Goal: Communication & Community: Answer question/provide support

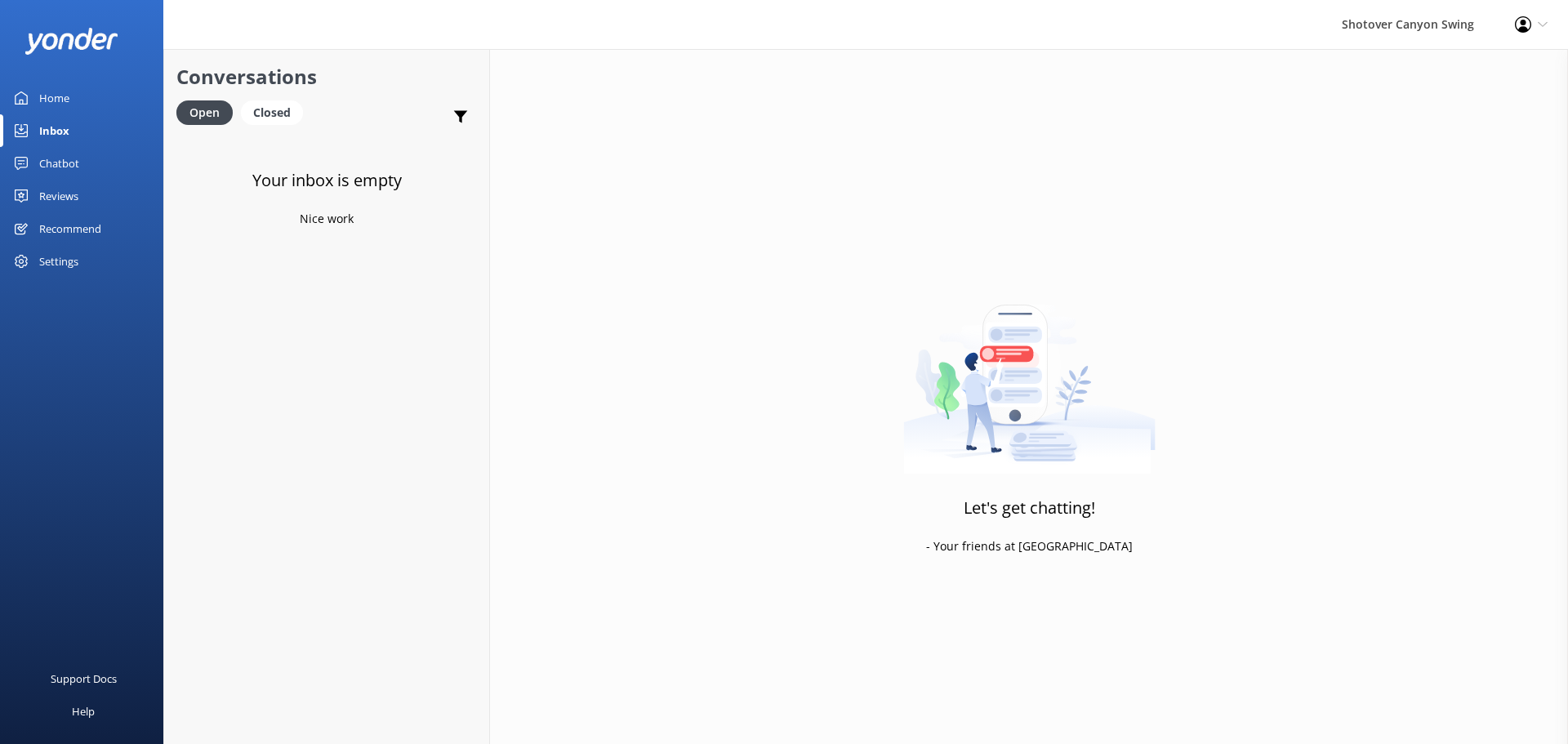
click at [63, 192] on div "Reviews" at bounding box center [58, 195] width 39 height 32
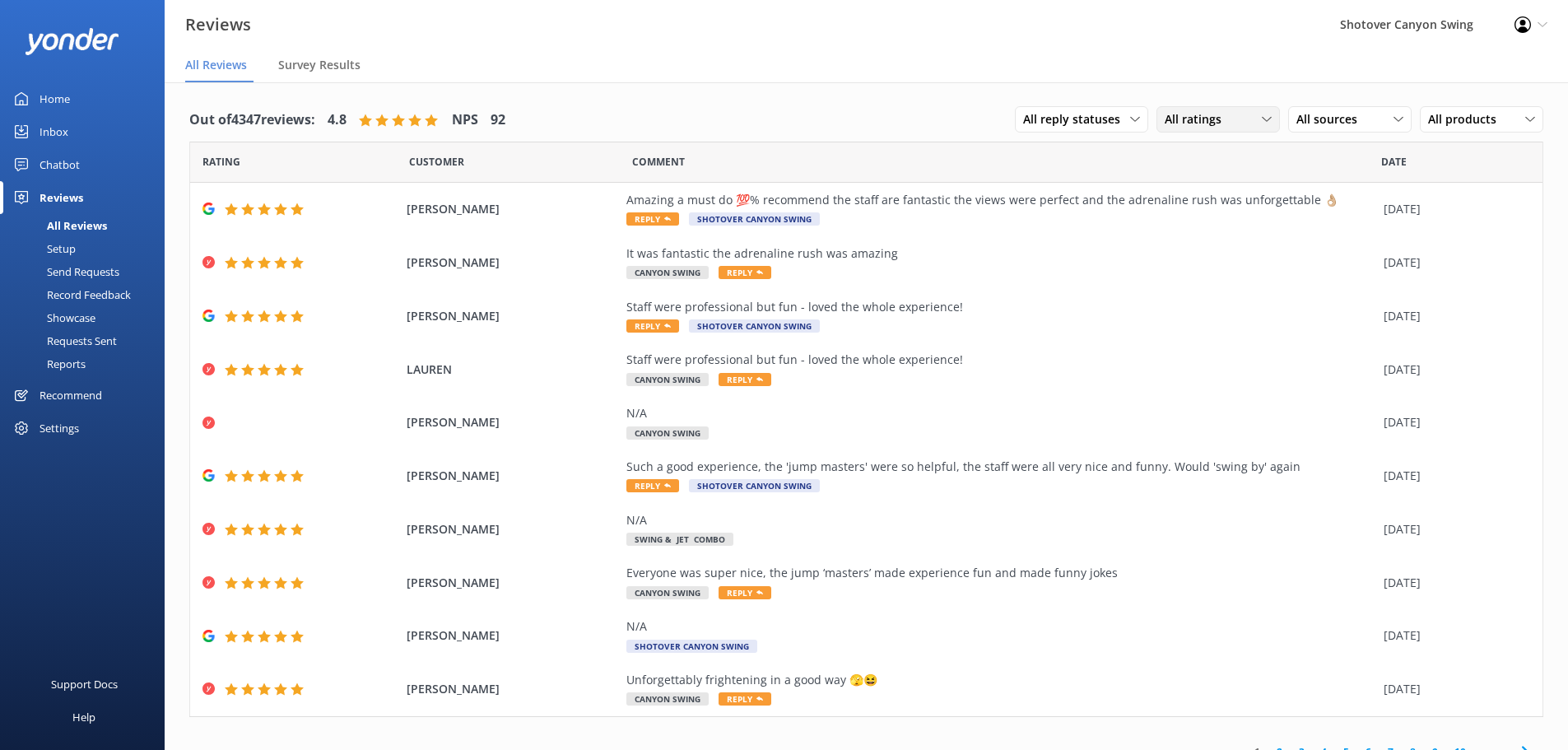
click at [1195, 121] on span "All ratings" at bounding box center [1197, 119] width 66 height 18
click at [1315, 115] on span "All sources" at bounding box center [1332, 119] width 71 height 18
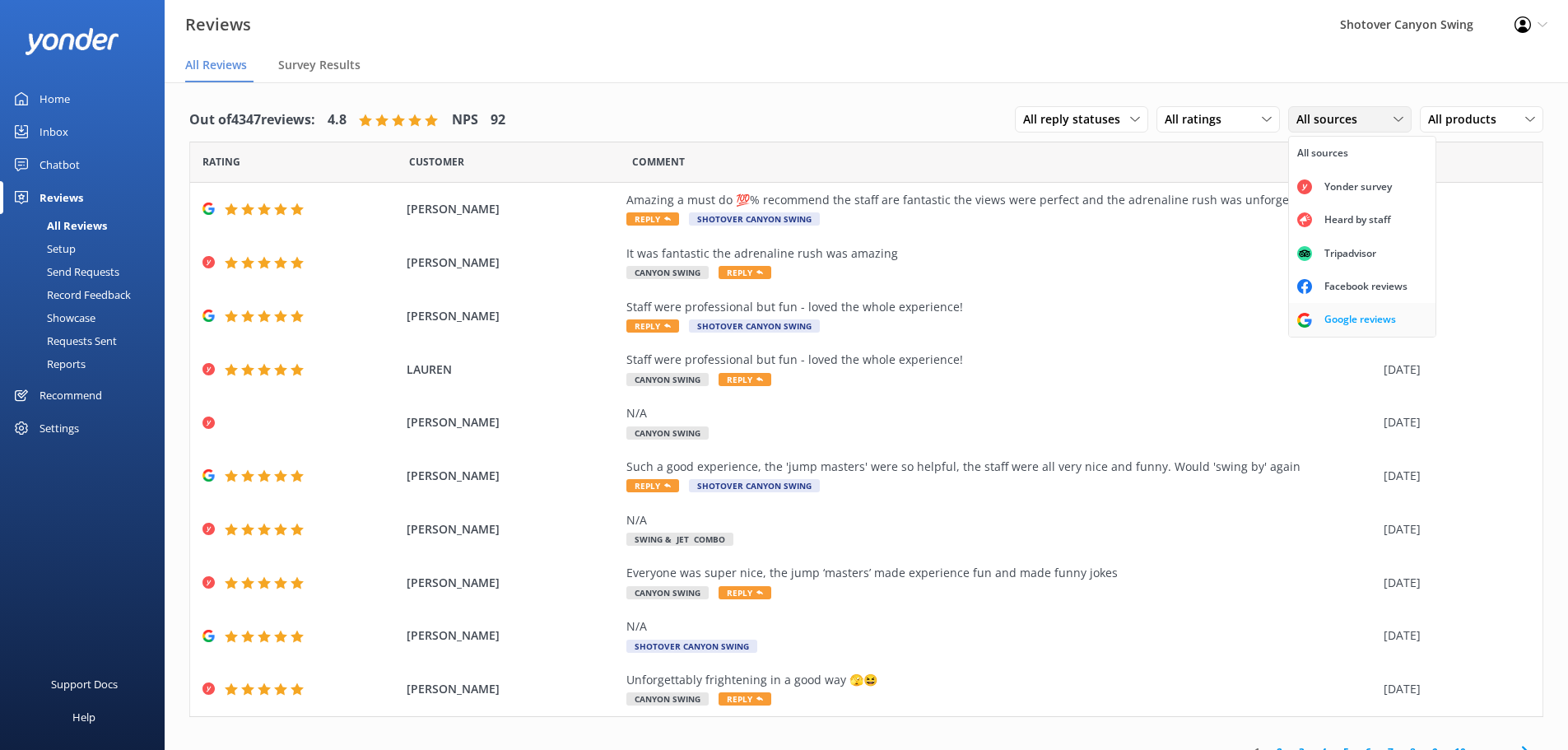
click at [1351, 315] on div "Google reviews" at bounding box center [1360, 319] width 96 height 17
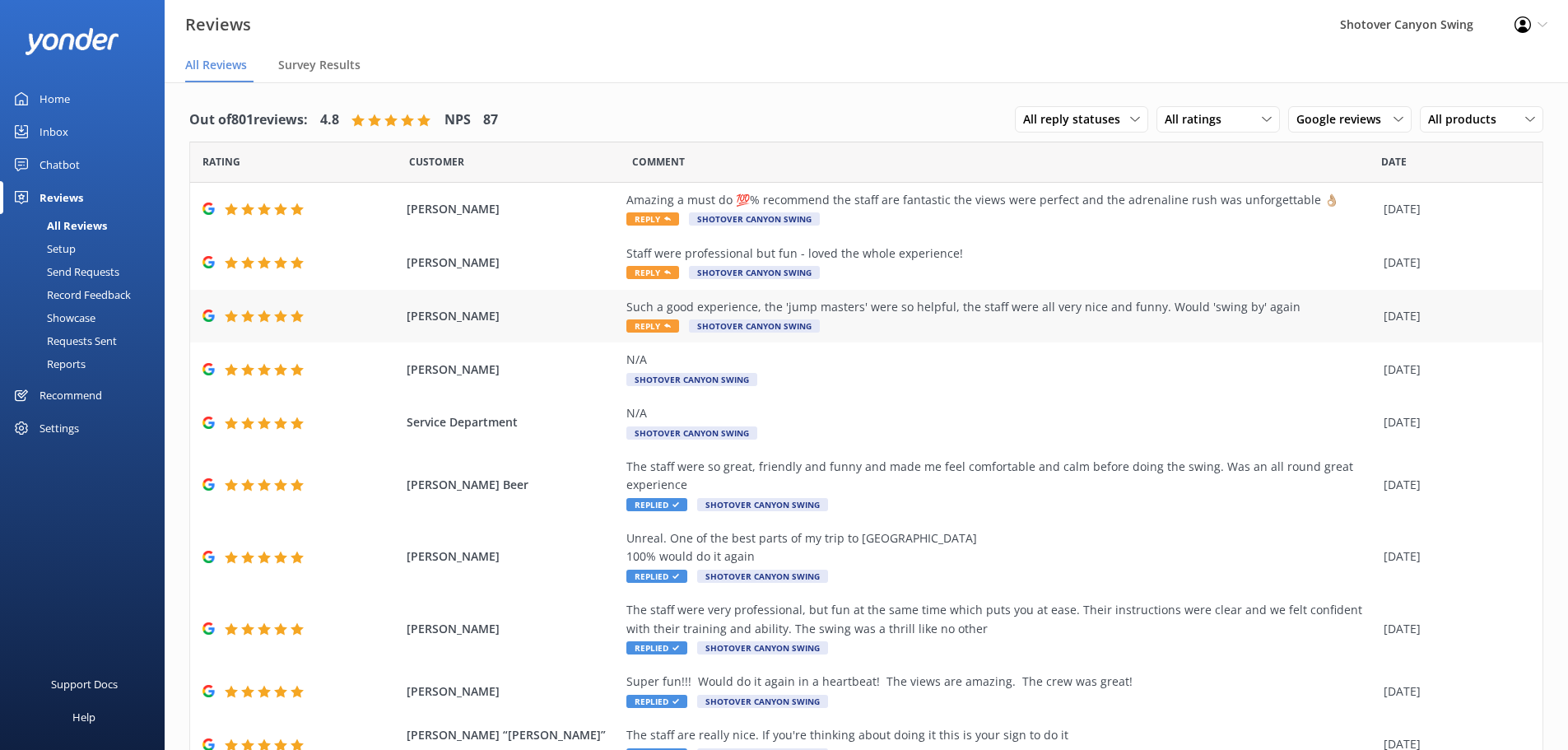
click at [898, 329] on div "Such a good experience, the 'jump masters' were so helpful, the staff were all …" at bounding box center [1001, 317] width 749 height 37
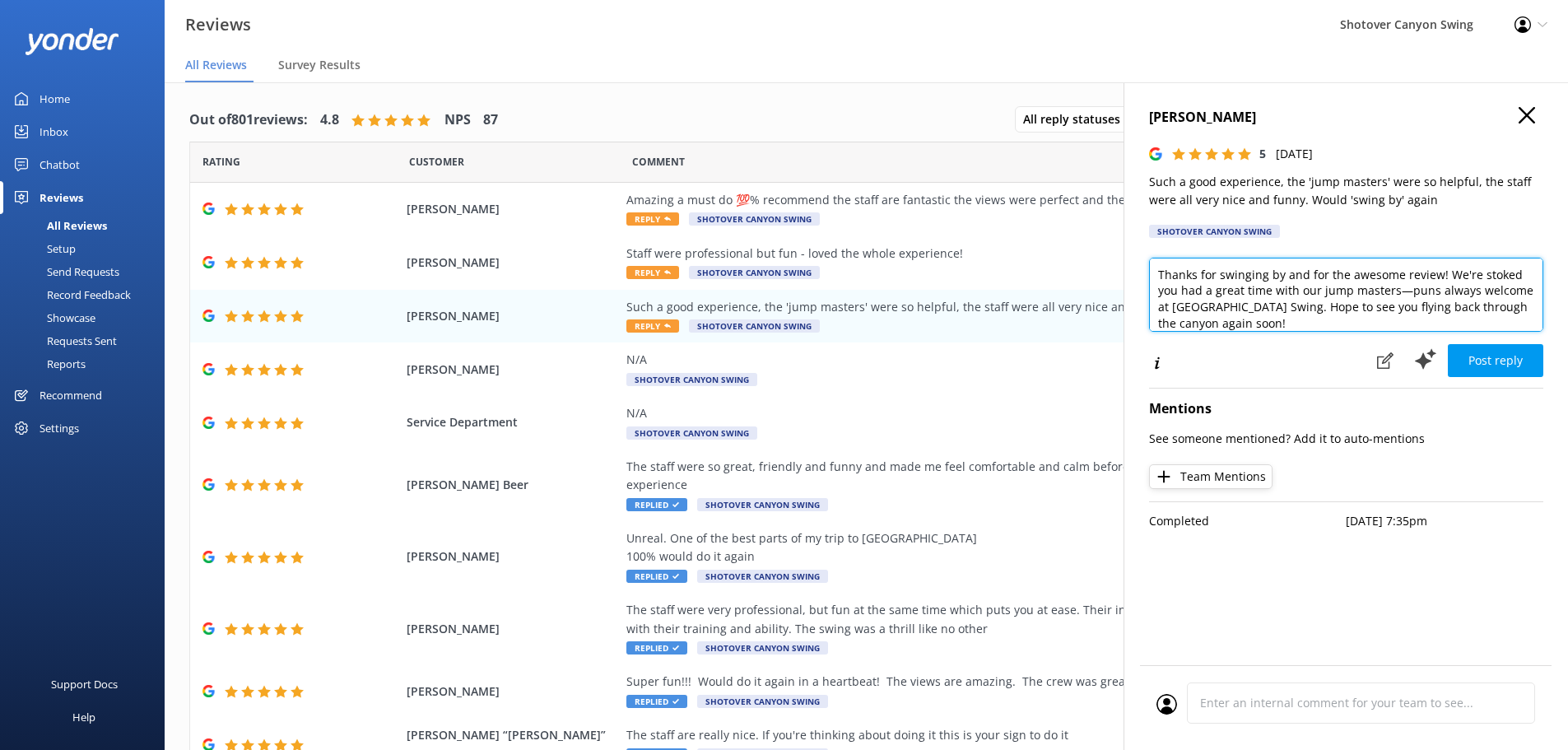
scroll to position [8, 0]
drag, startPoint x: 1303, startPoint y: 303, endPoint x: 1323, endPoint y: 318, distance: 25.0
click at [1323, 318] on textarea "Thanks for swinging by and for the awesome review! We're stoked you had a great…" at bounding box center [1347, 294] width 394 height 74
type textarea "Thanks for swinging by and for the awesome review! We're stoked you had a great…"
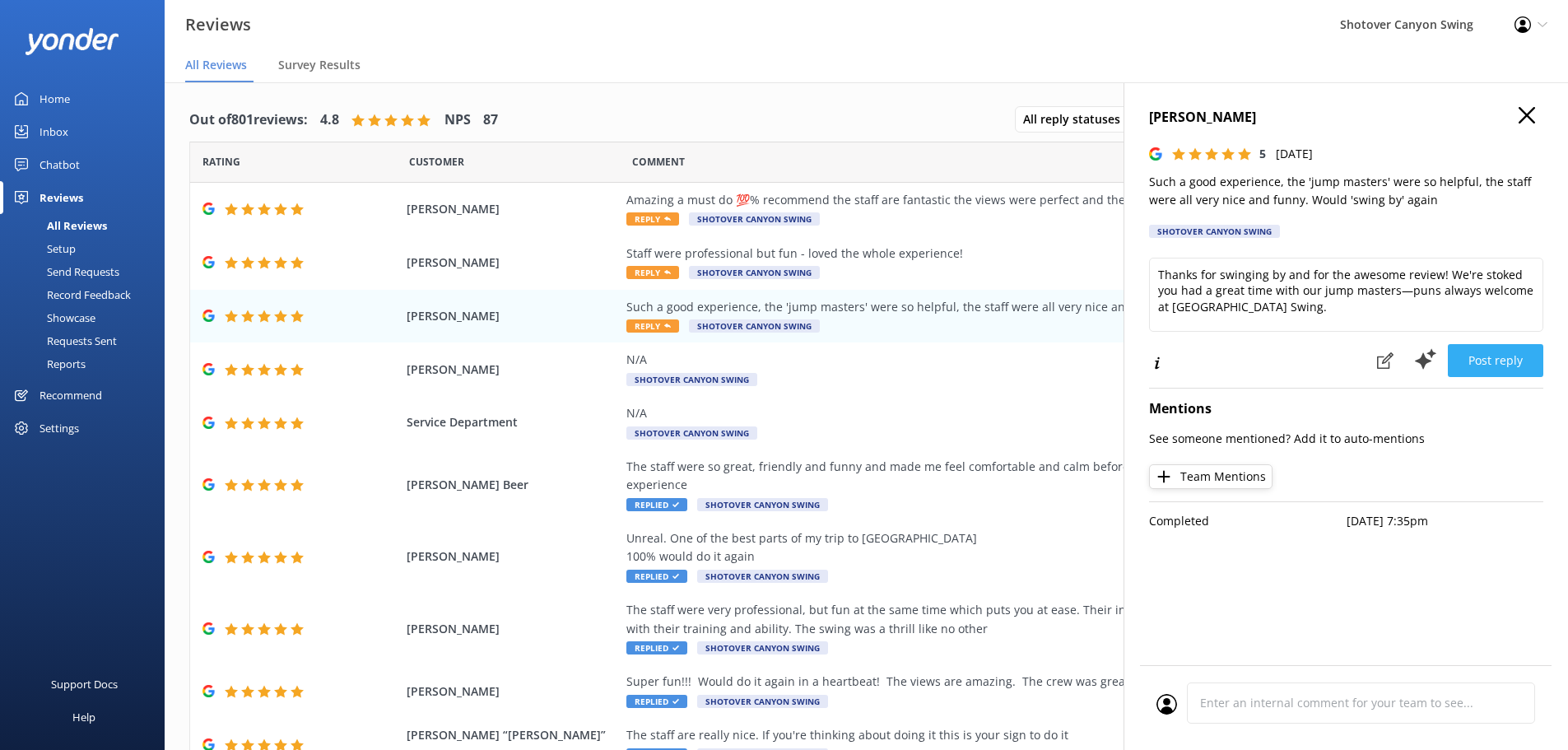
click at [1501, 365] on button "Post reply" at bounding box center [1496, 360] width 95 height 33
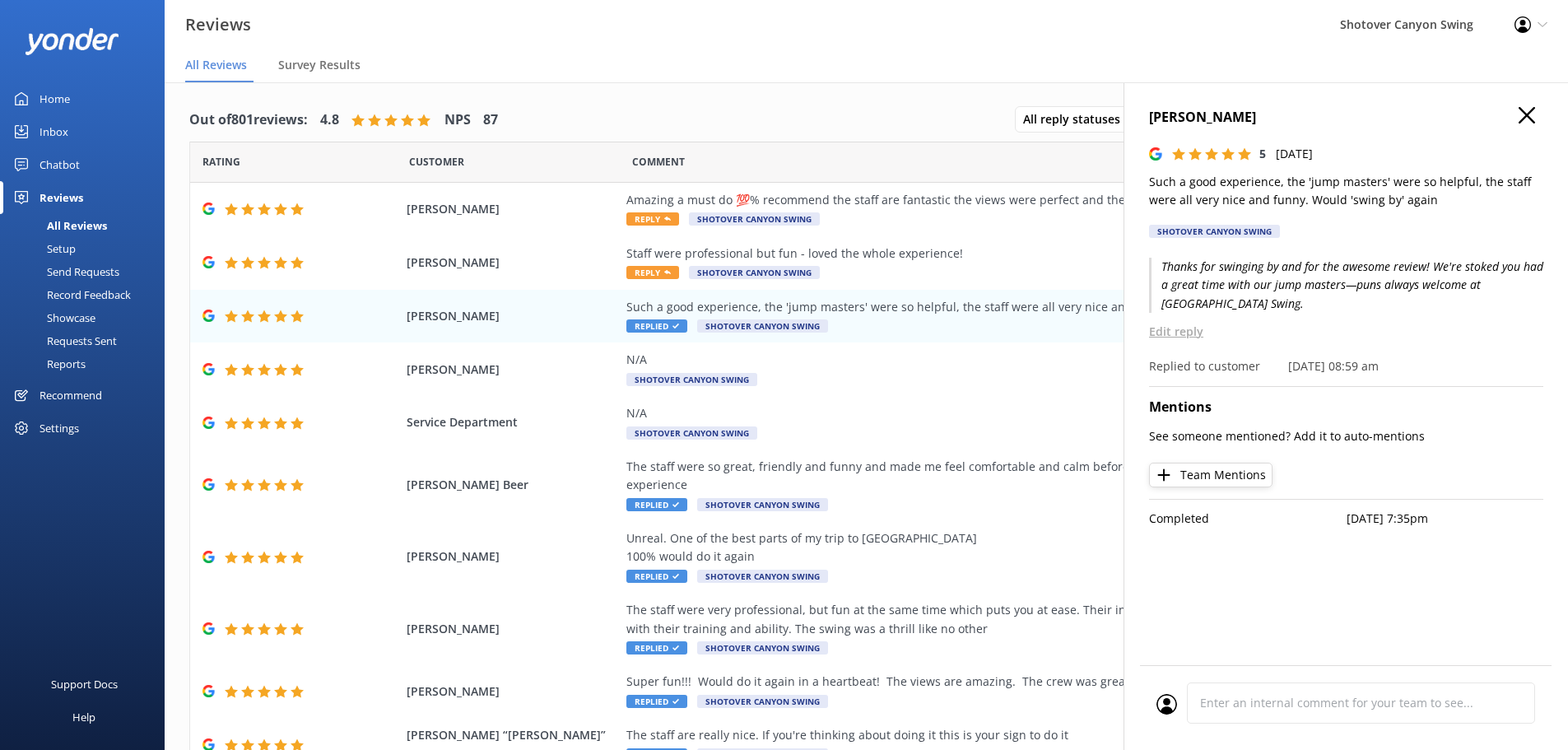
click at [1520, 109] on use "button" at bounding box center [1527, 116] width 17 height 17
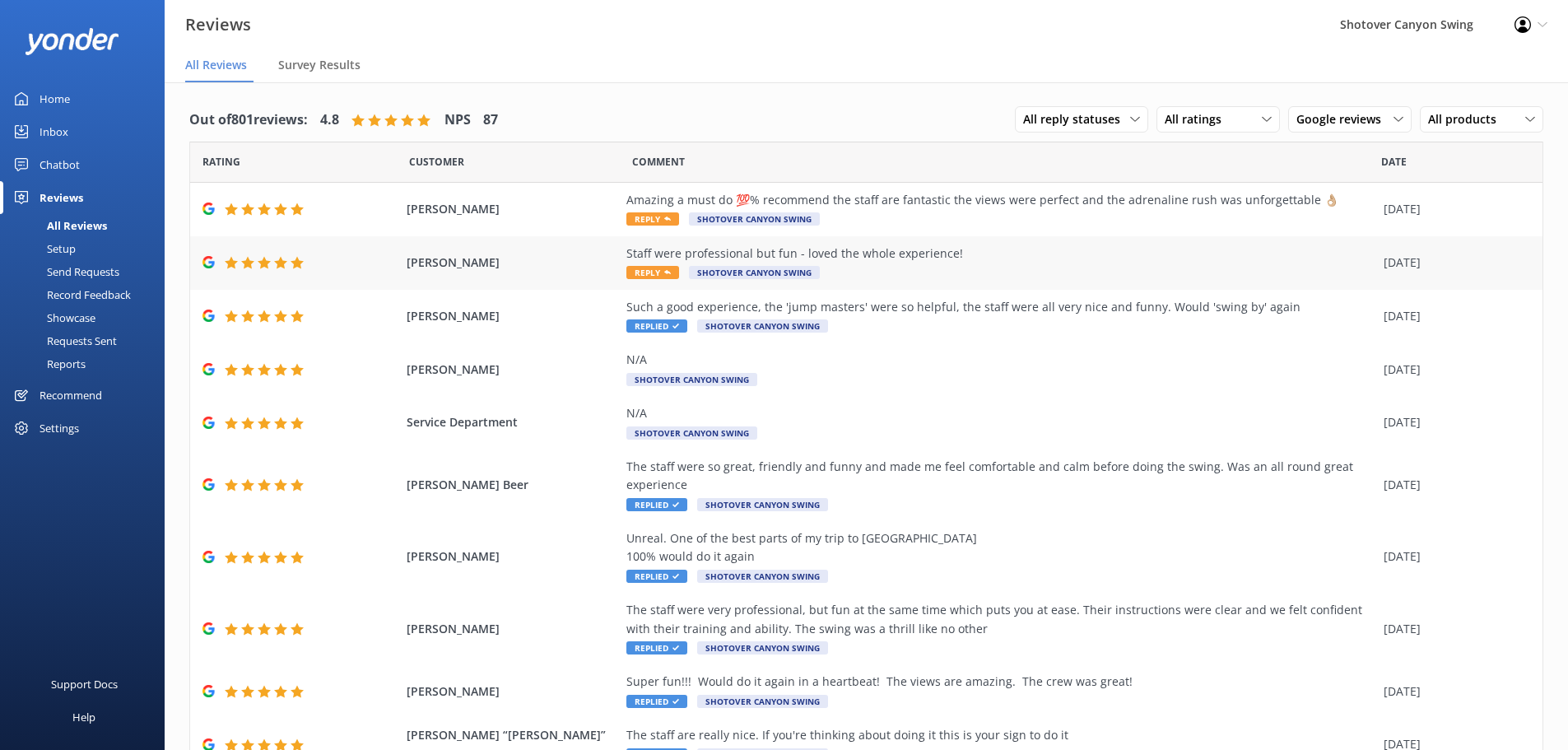
click at [940, 261] on div "Staff were professional but fun - loved the whole experience!" at bounding box center [1001, 253] width 749 height 18
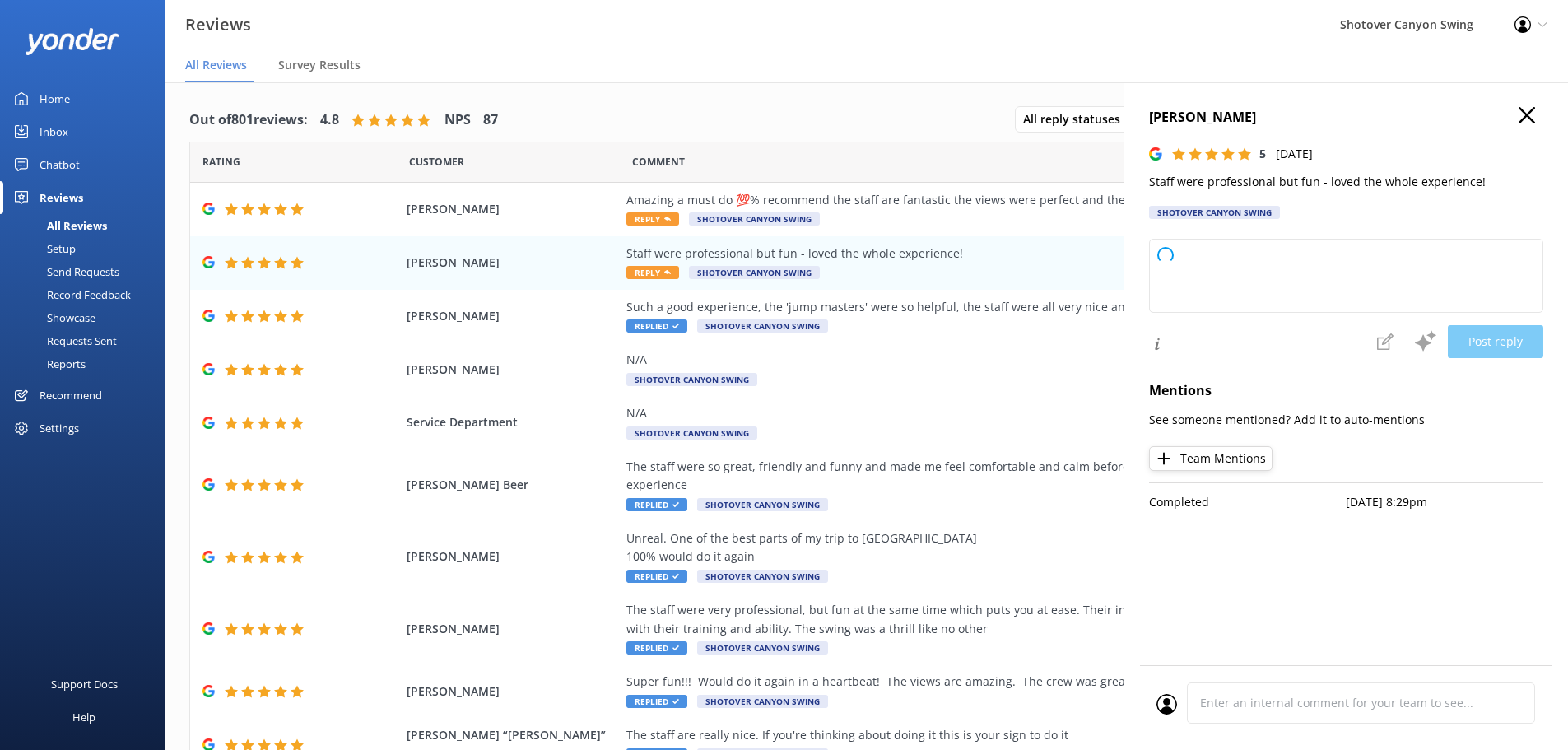
type textarea "Thanks so much for the awesome review! We like to think of ourselves as “profes…"
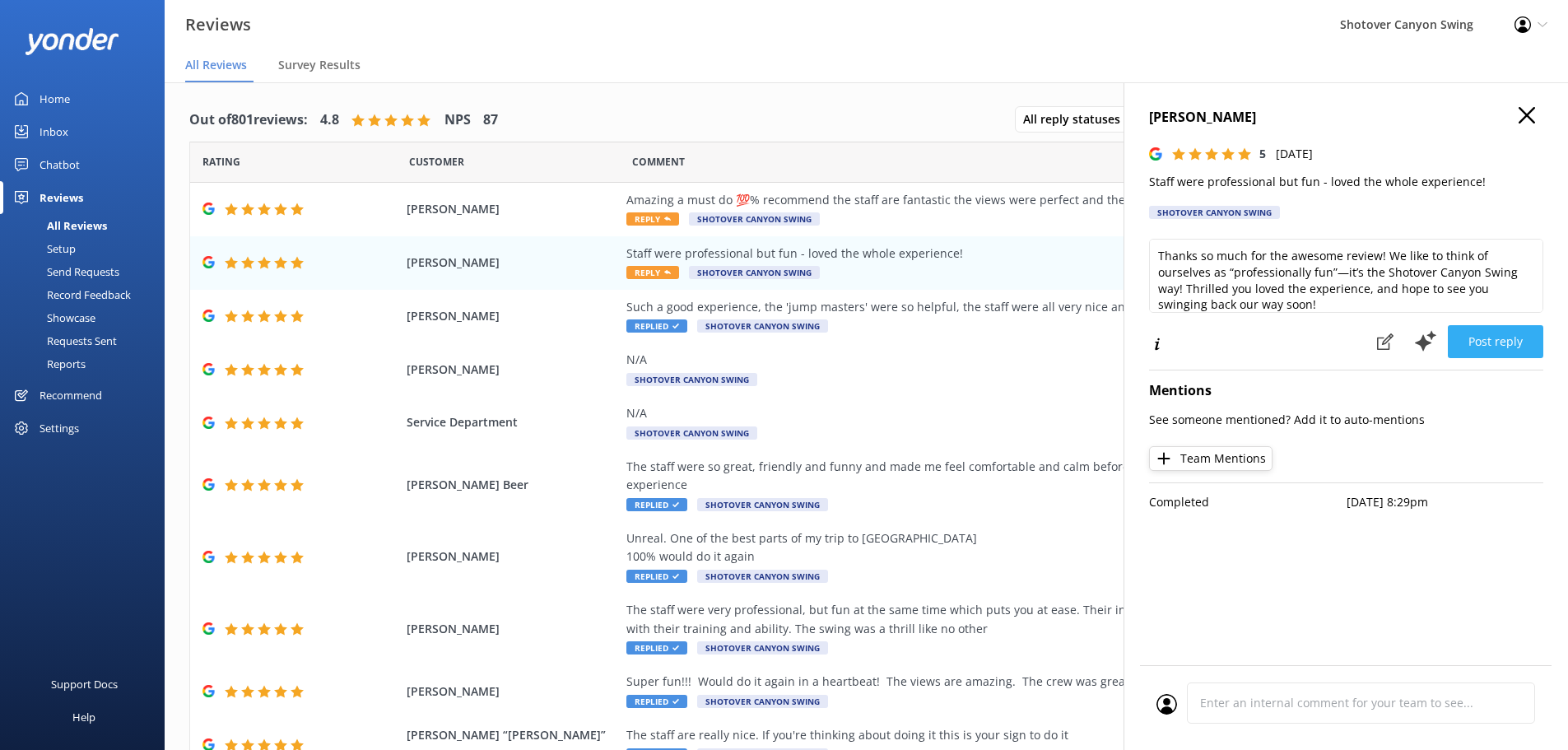
click at [1499, 341] on button "Post reply" at bounding box center [1496, 341] width 95 height 33
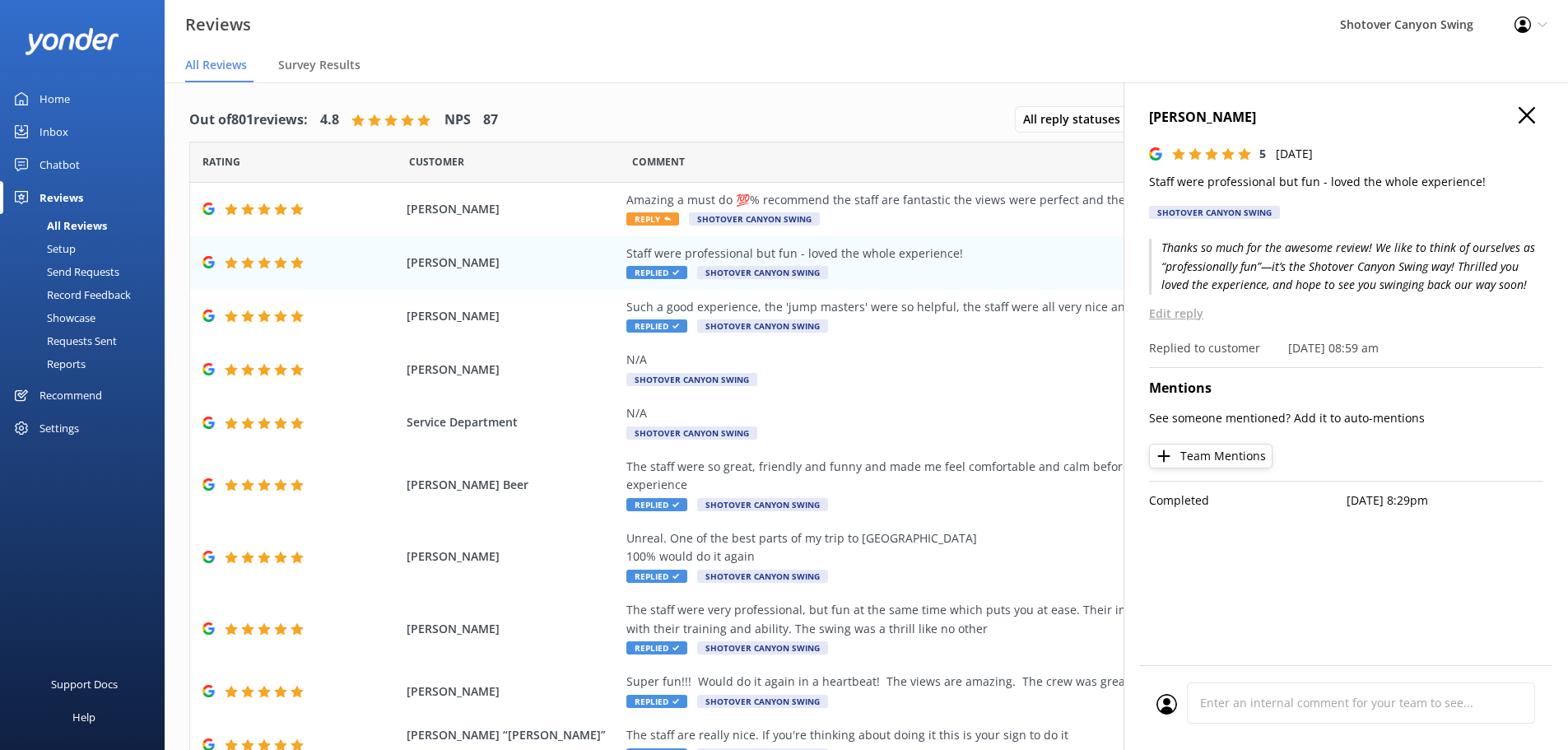
click at [1532, 117] on icon "button" at bounding box center [1527, 116] width 17 height 17
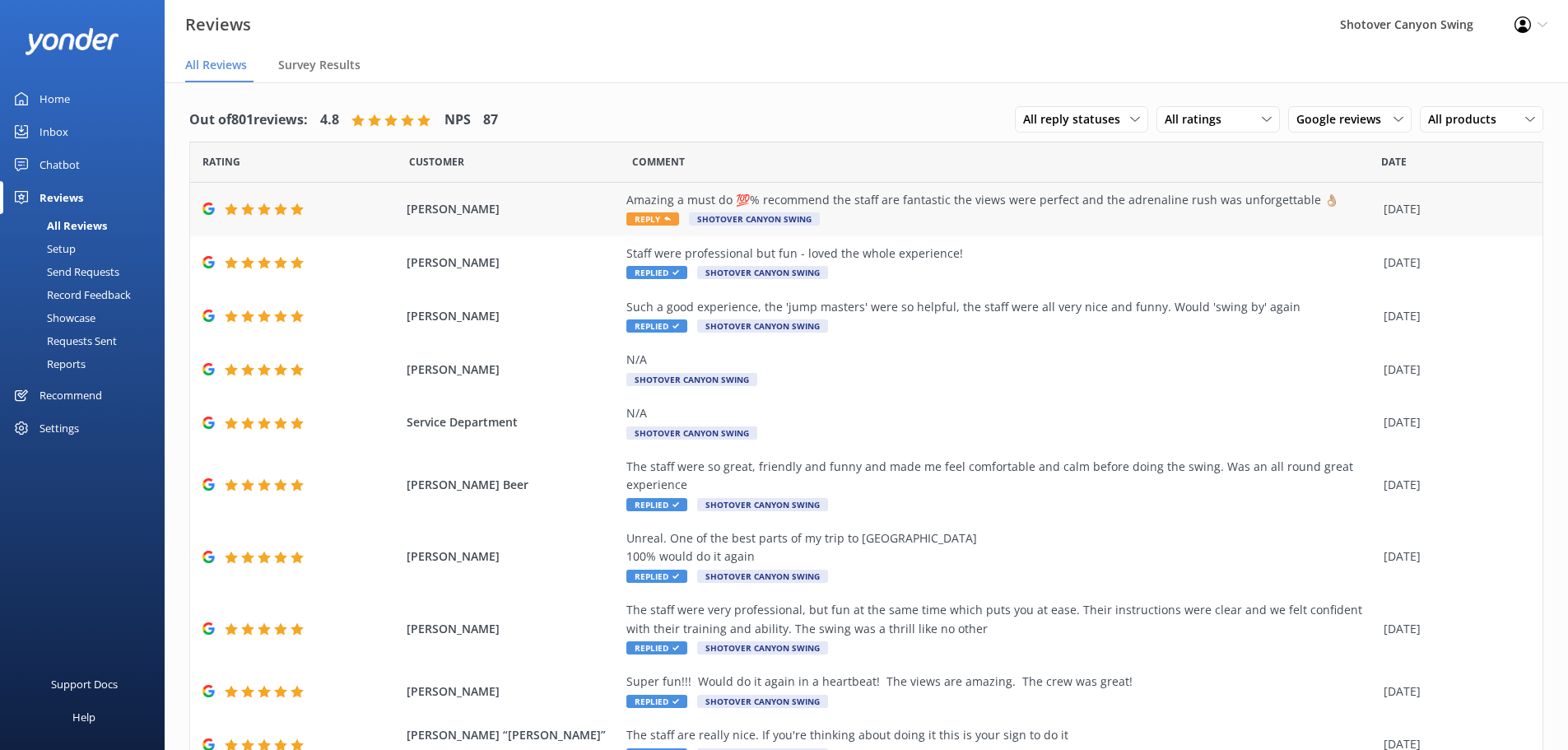
click at [1046, 219] on div "Amazing a must do 💯% recommend the staff are fantastic the views were perfect a…" at bounding box center [1001, 210] width 749 height 37
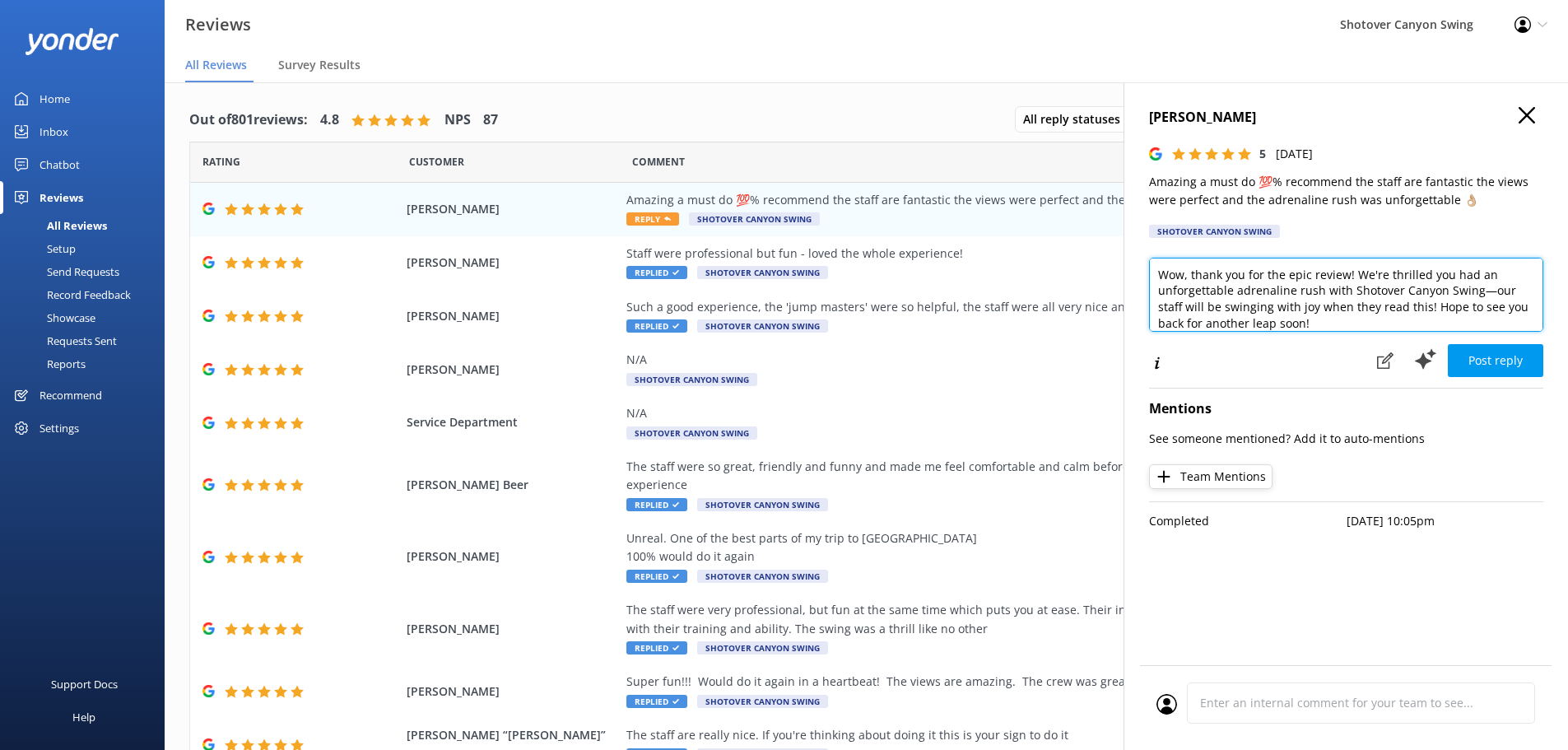
drag, startPoint x: 1476, startPoint y: 291, endPoint x: 1425, endPoint y: 304, distance: 52.6
click at [1425, 304] on textarea "Wow, thank you for the epic review! We're thrilled you had an unforgettable adr…" at bounding box center [1347, 294] width 394 height 74
type textarea "Wow, thank you for the epic review! We're thrilled you had an unforgettable adr…"
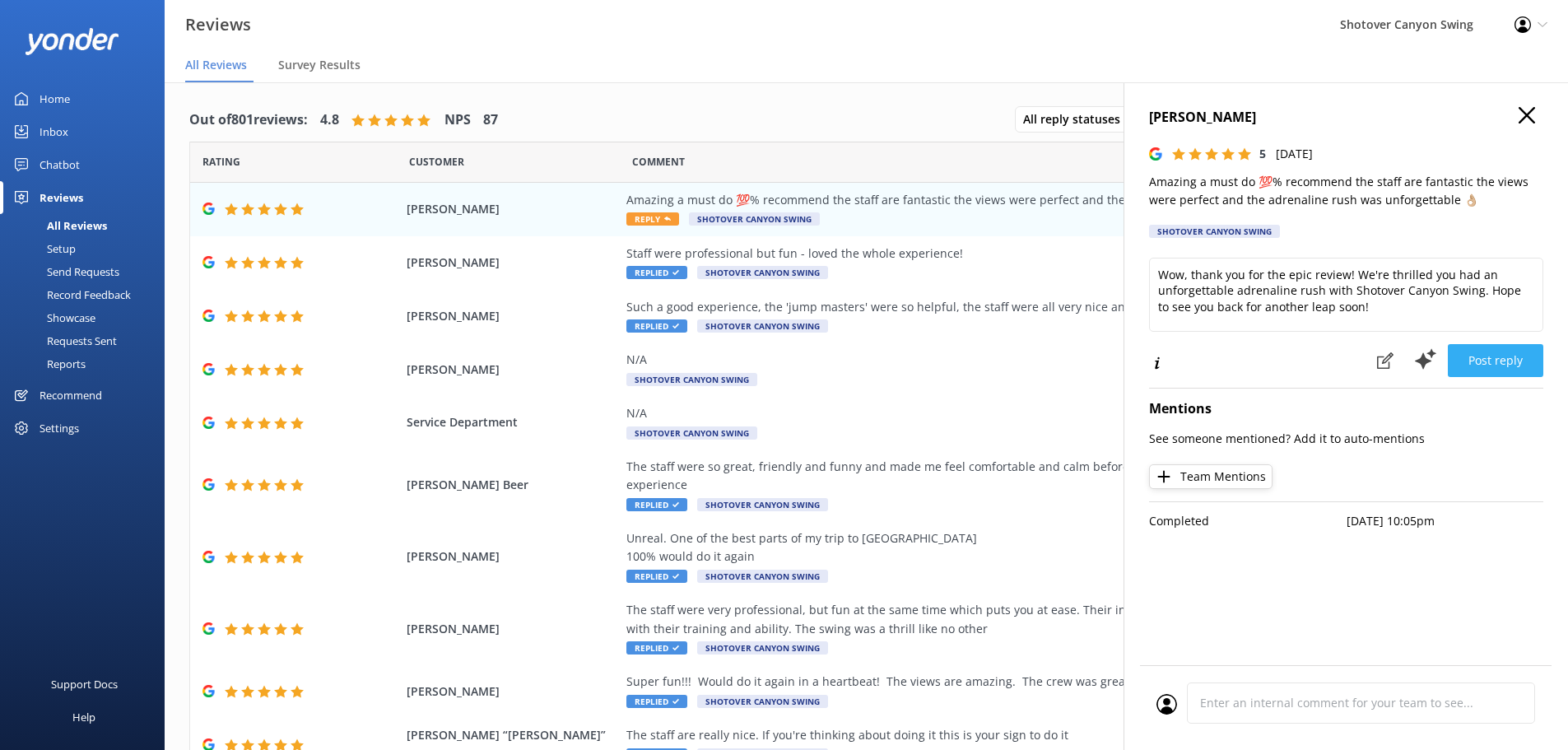
click at [1484, 358] on button "Post reply" at bounding box center [1496, 360] width 95 height 33
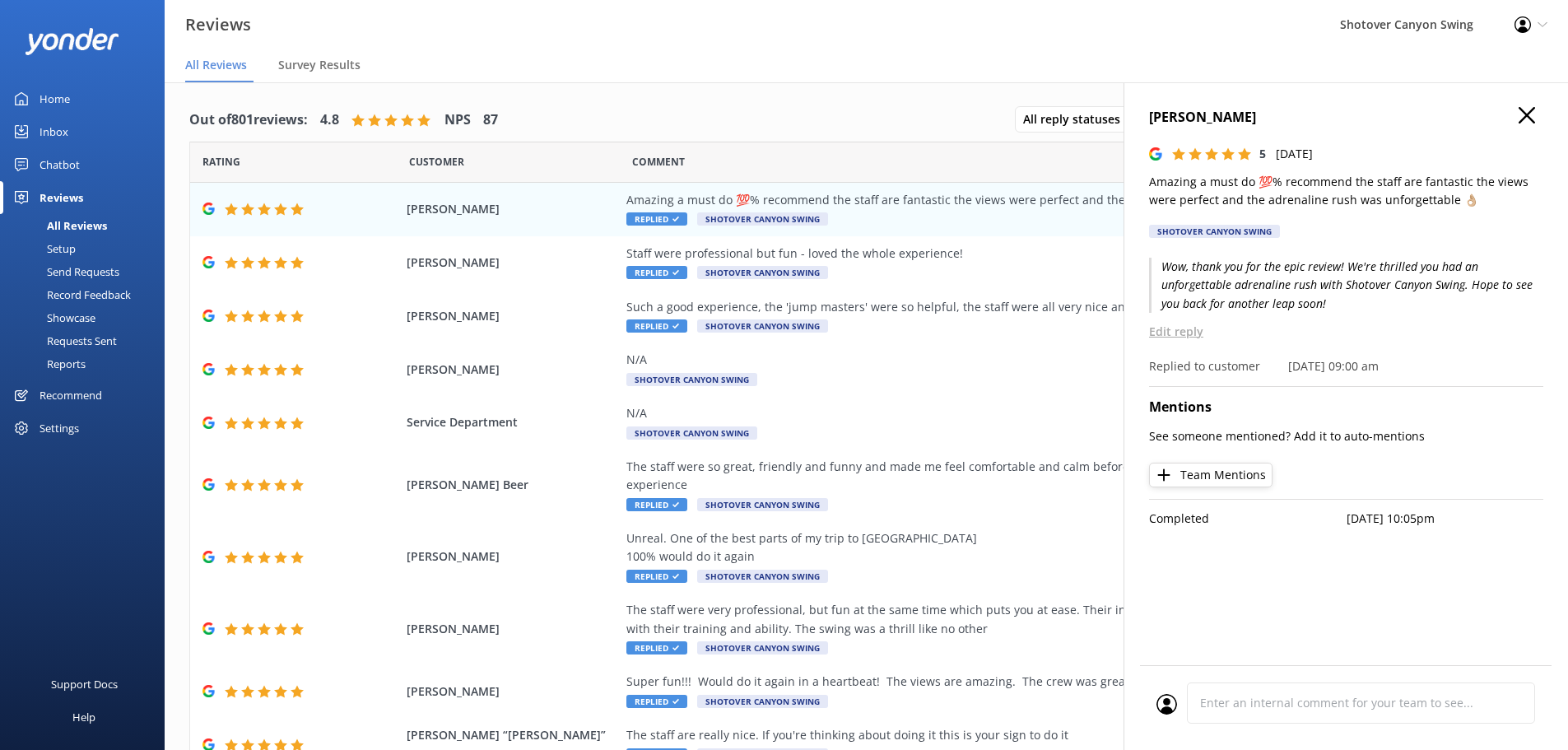
click at [1526, 113] on icon "button" at bounding box center [1527, 116] width 17 height 17
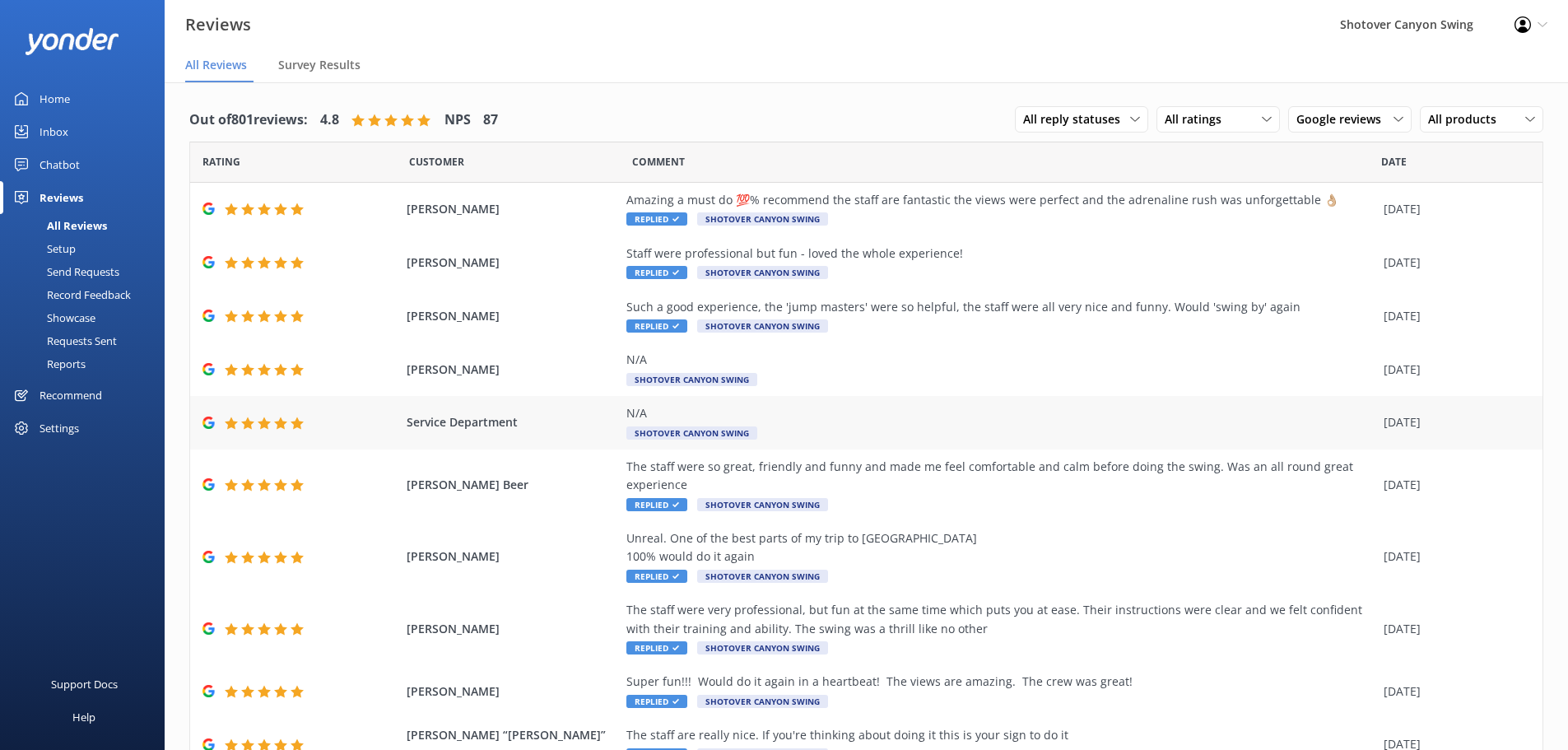
click at [832, 429] on div "N/A Shotover Canyon Swing" at bounding box center [1001, 423] width 749 height 37
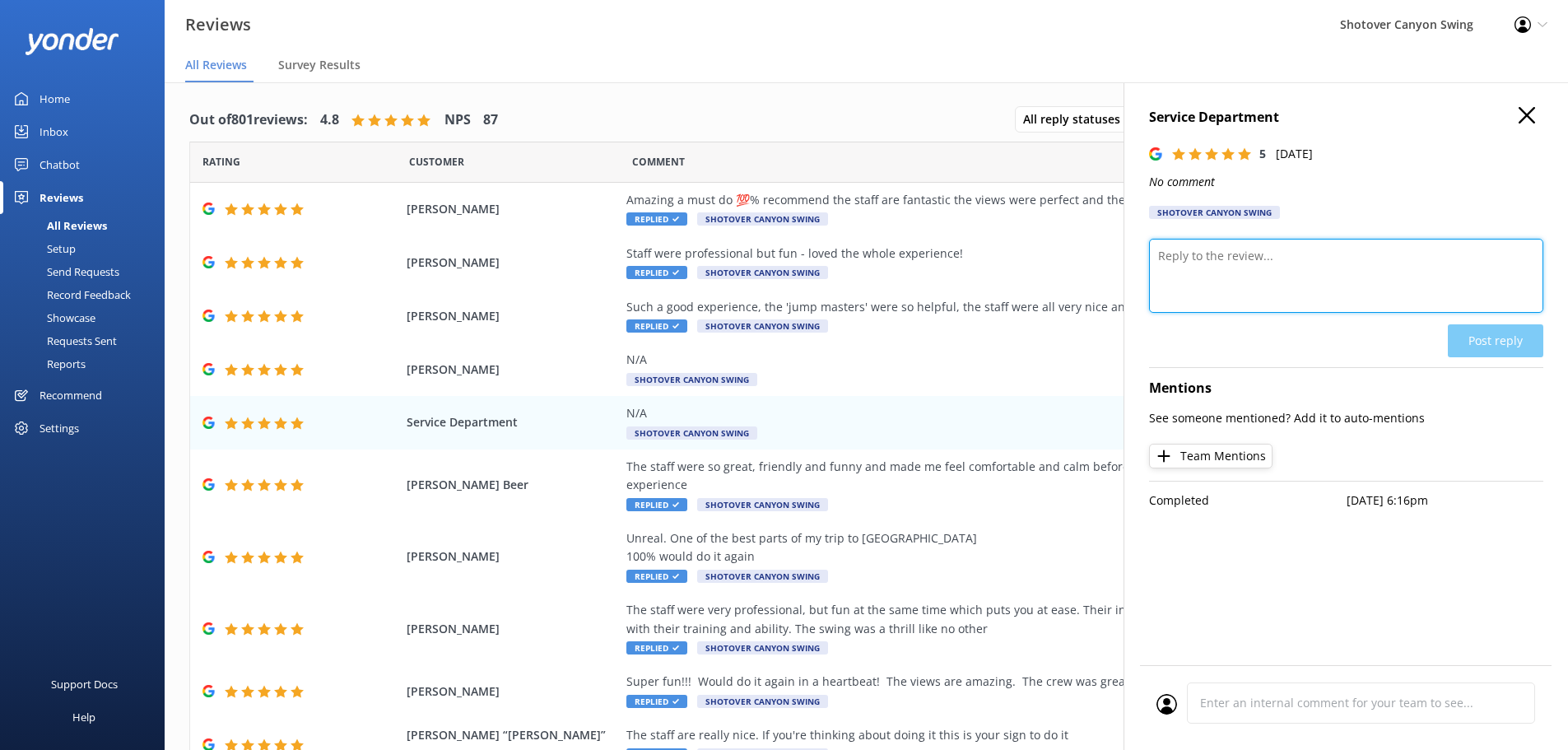
click at [1242, 281] on textarea at bounding box center [1347, 276] width 394 height 74
type textarea "Thanks for the 5 stars! We're so happy you had such a good time on the Shotover…"
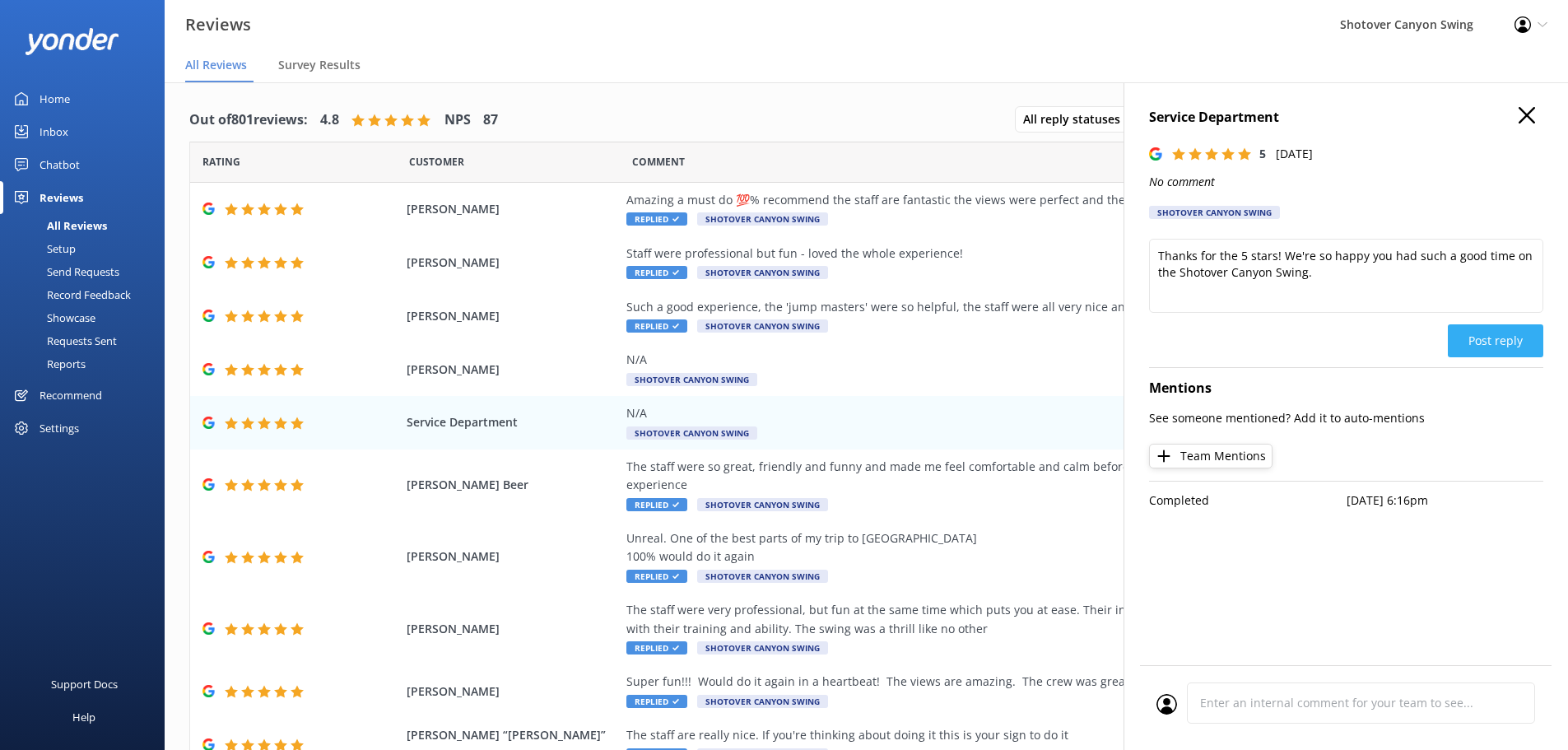
click at [1476, 333] on button "Post reply" at bounding box center [1496, 340] width 95 height 33
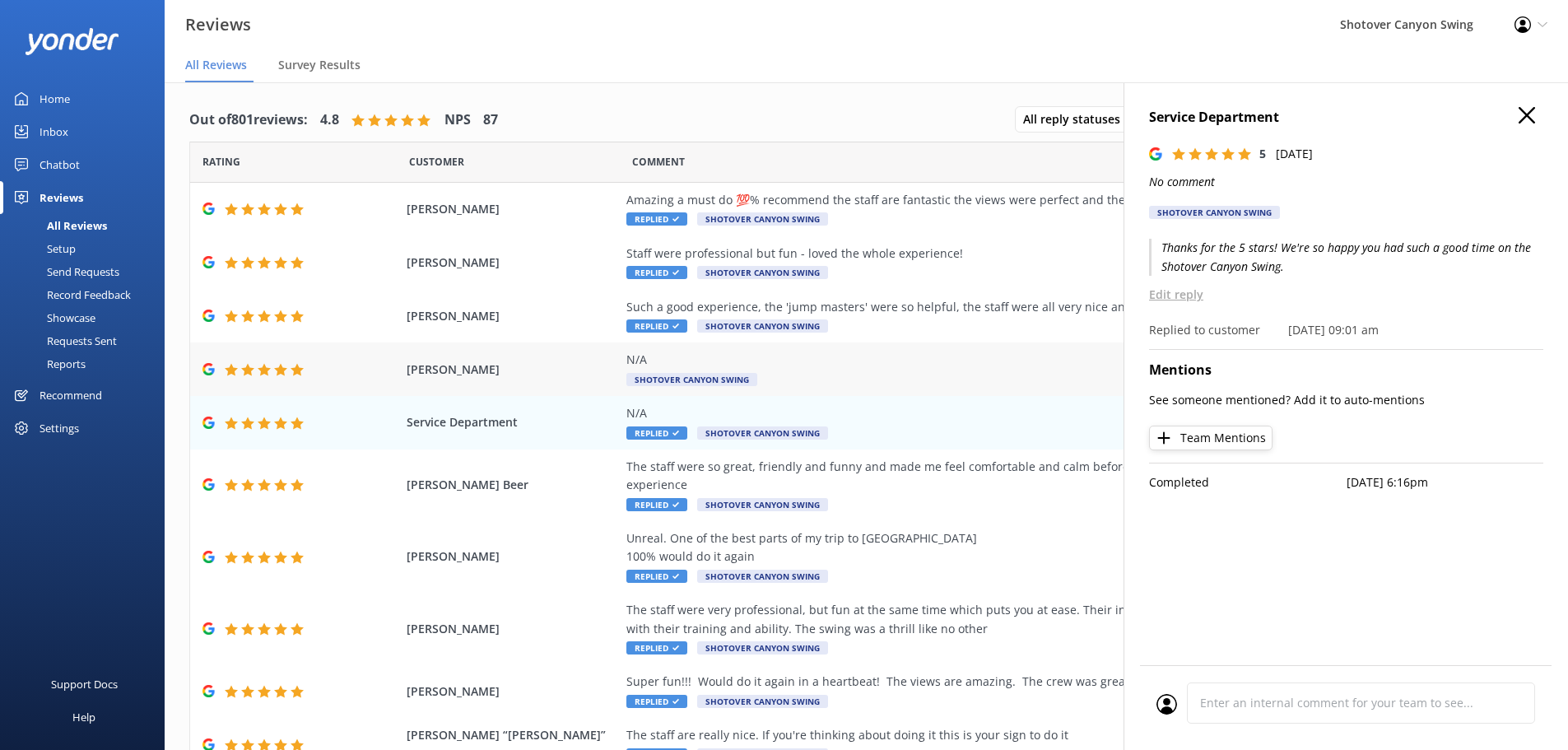
click at [685, 363] on div "N/A" at bounding box center [1001, 360] width 749 height 18
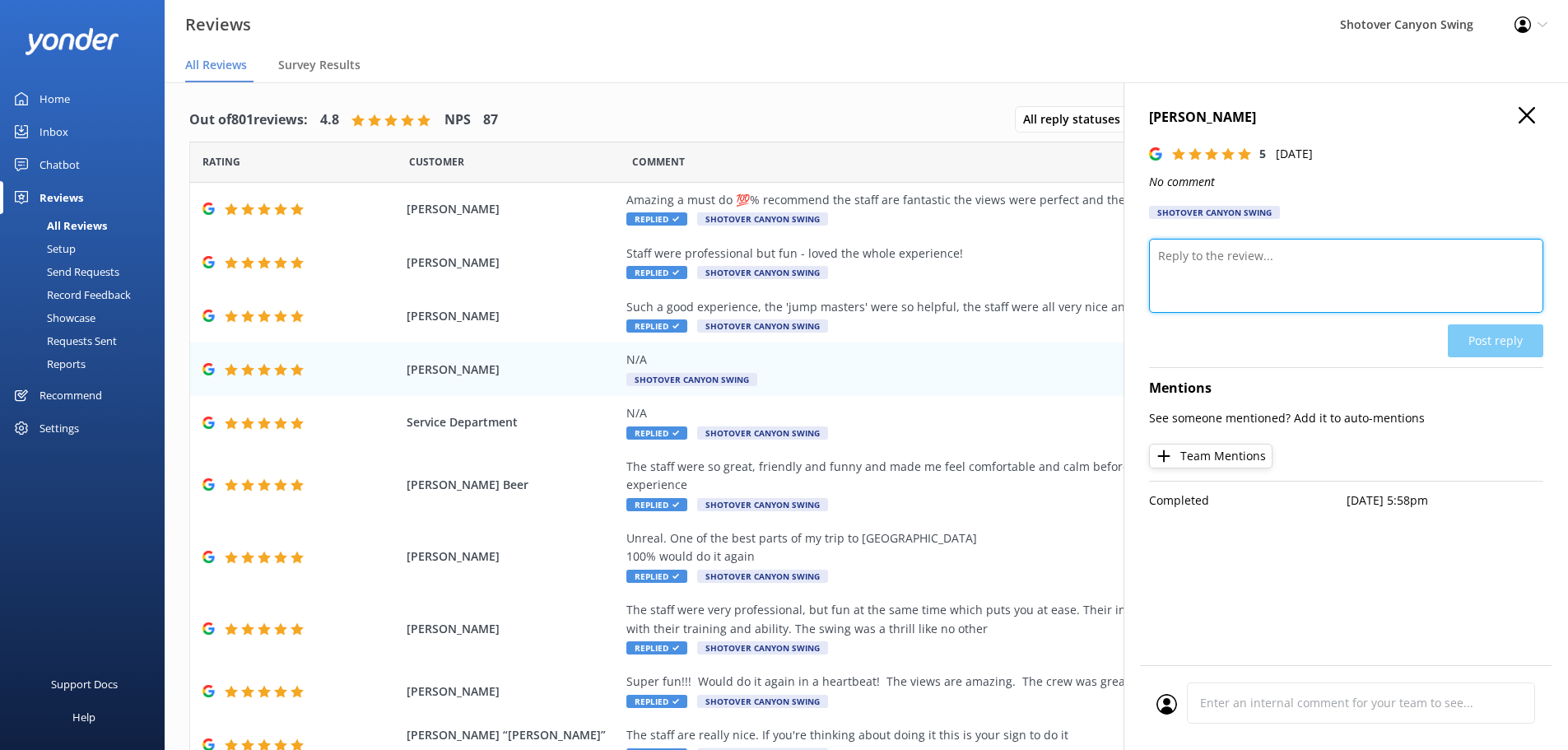
click at [1236, 277] on textarea at bounding box center [1347, 276] width 394 height 74
type textarea "T"
type textarea "Thanks for the perfect score [PERSON_NAME]! Hopefully we'll see you at the swin…"
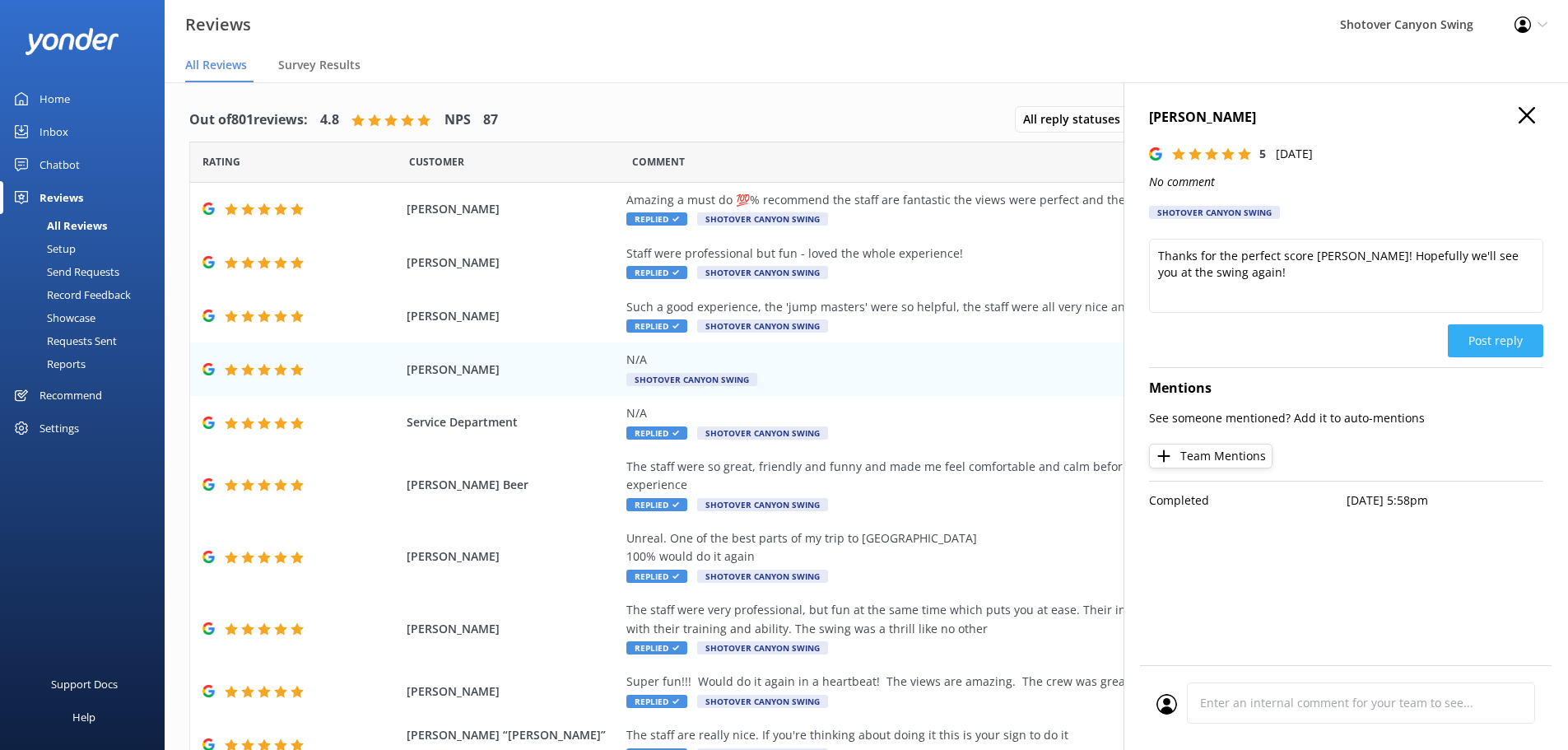
click at [1510, 338] on button "Post reply" at bounding box center [1496, 340] width 95 height 33
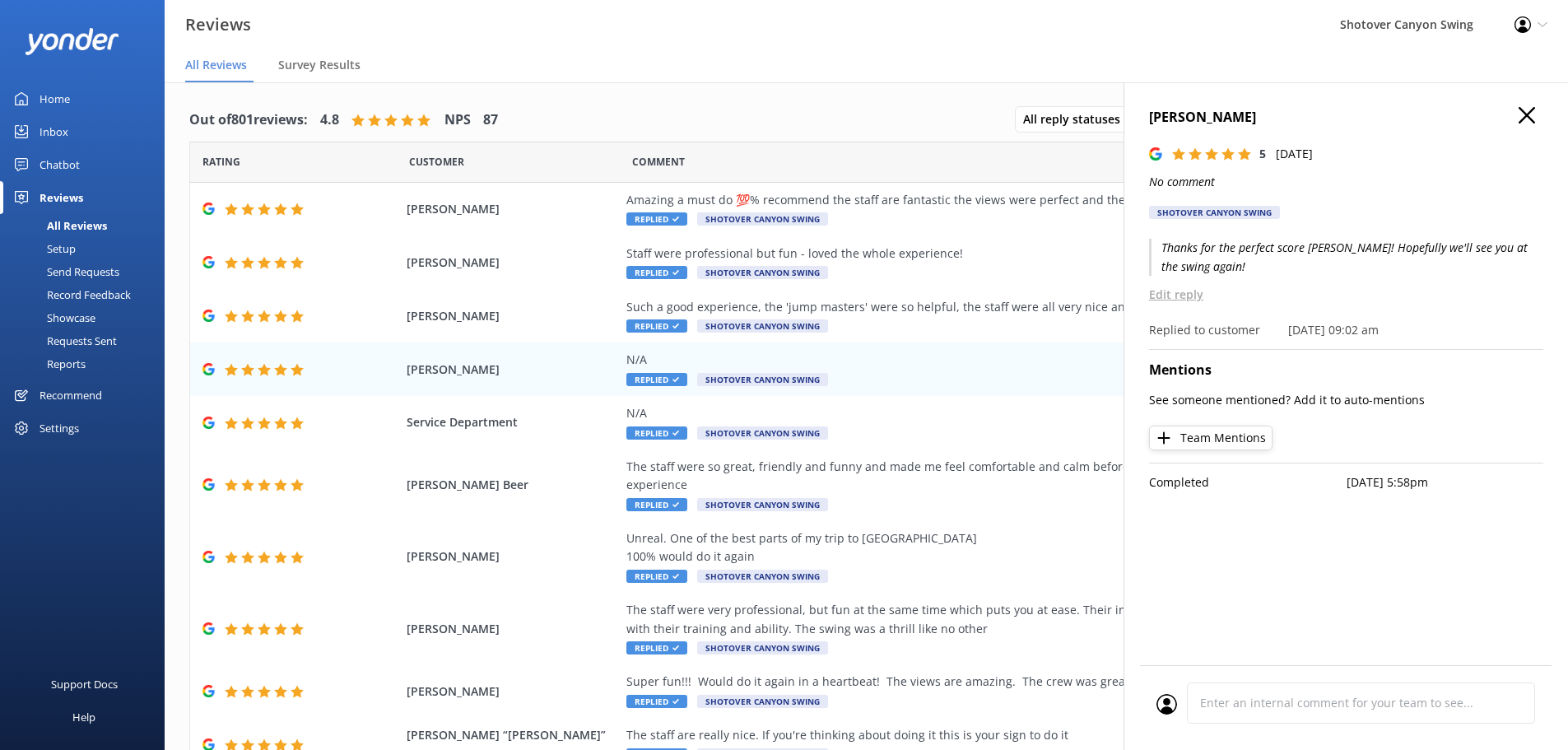
click at [1532, 110] on use "button" at bounding box center [1527, 116] width 17 height 17
